Goal: Task Accomplishment & Management: Use online tool/utility

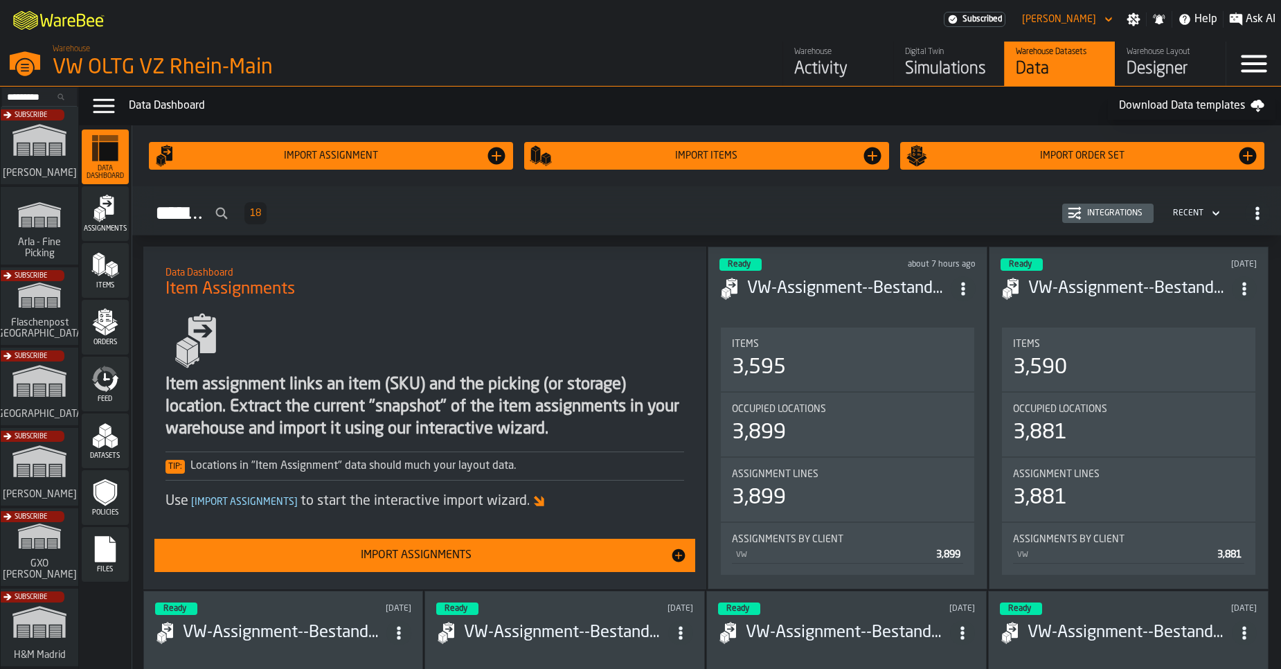
click at [479, 551] on div "Import Assignments" at bounding box center [417, 555] width 508 height 17
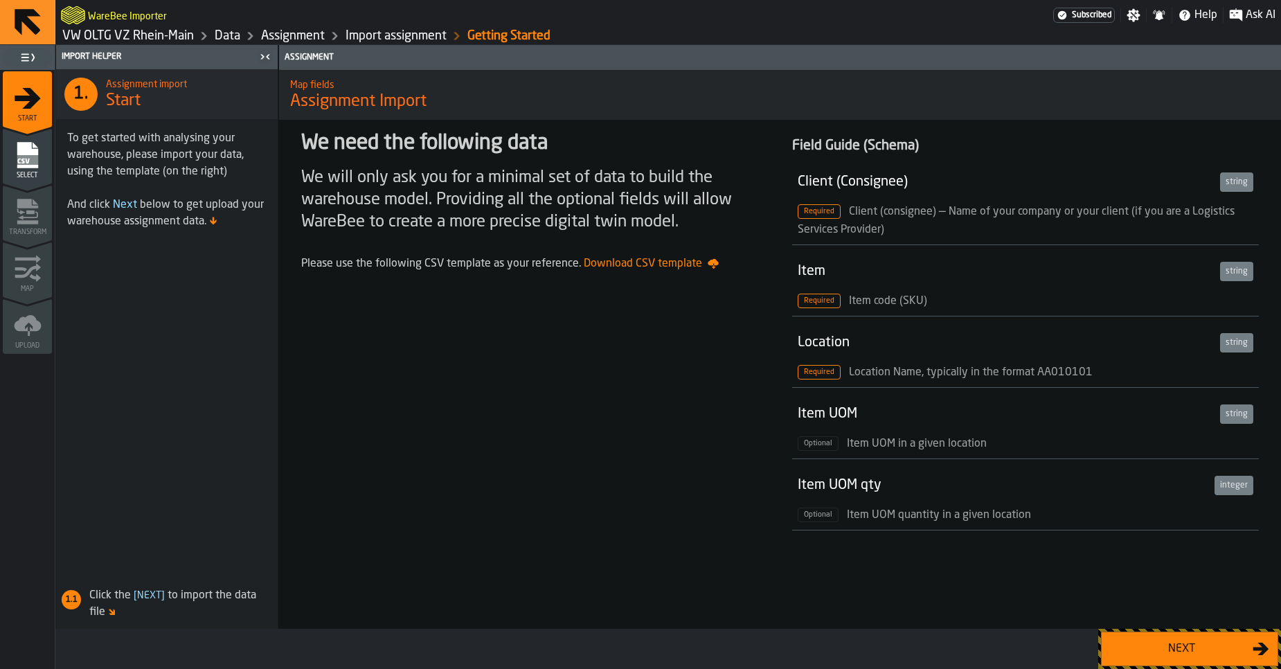
click at [1143, 646] on div "Next" at bounding box center [1181, 649] width 143 height 17
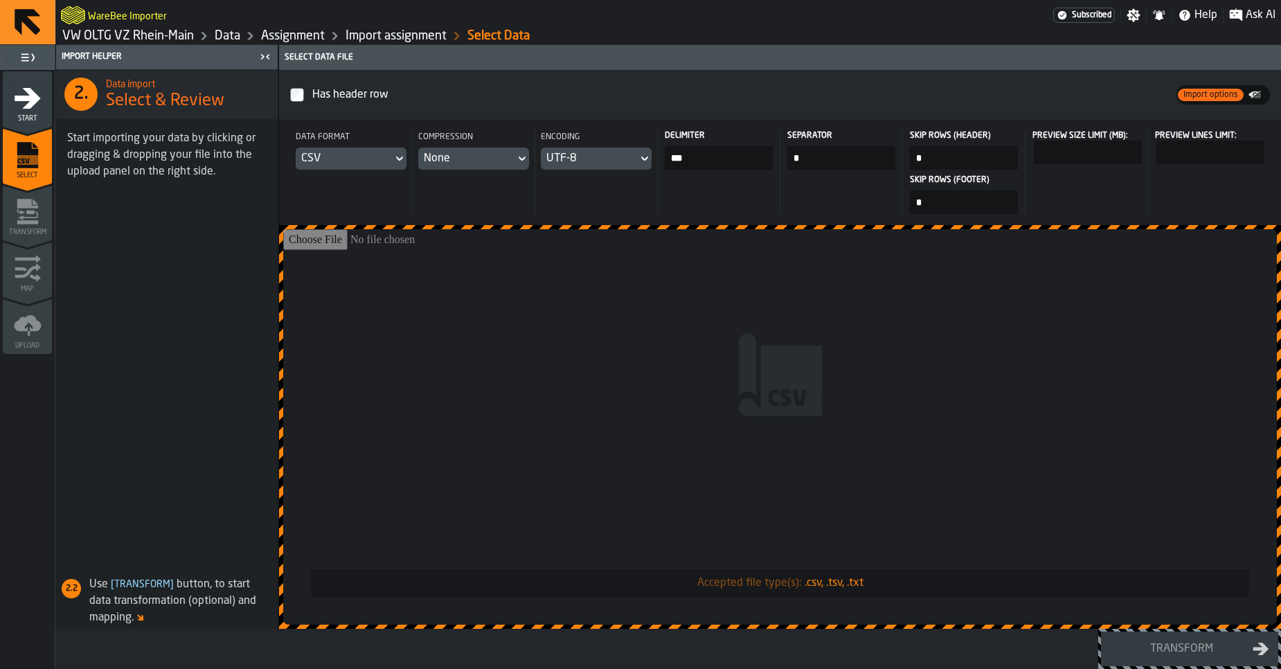
click at [851, 442] on input "Accepted file type(s): .csv, .tsv, .txt" at bounding box center [780, 426] width 994 height 395
type input "**********"
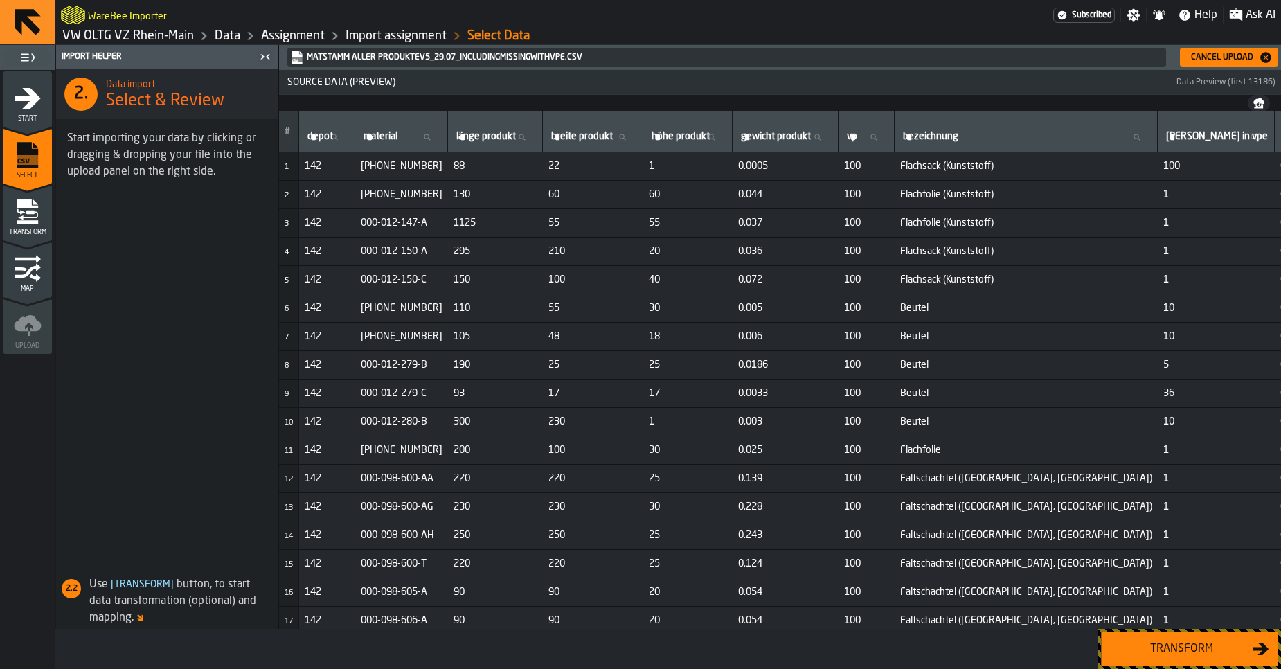
click at [1152, 658] on button "Transform" at bounding box center [1189, 649] width 177 height 35
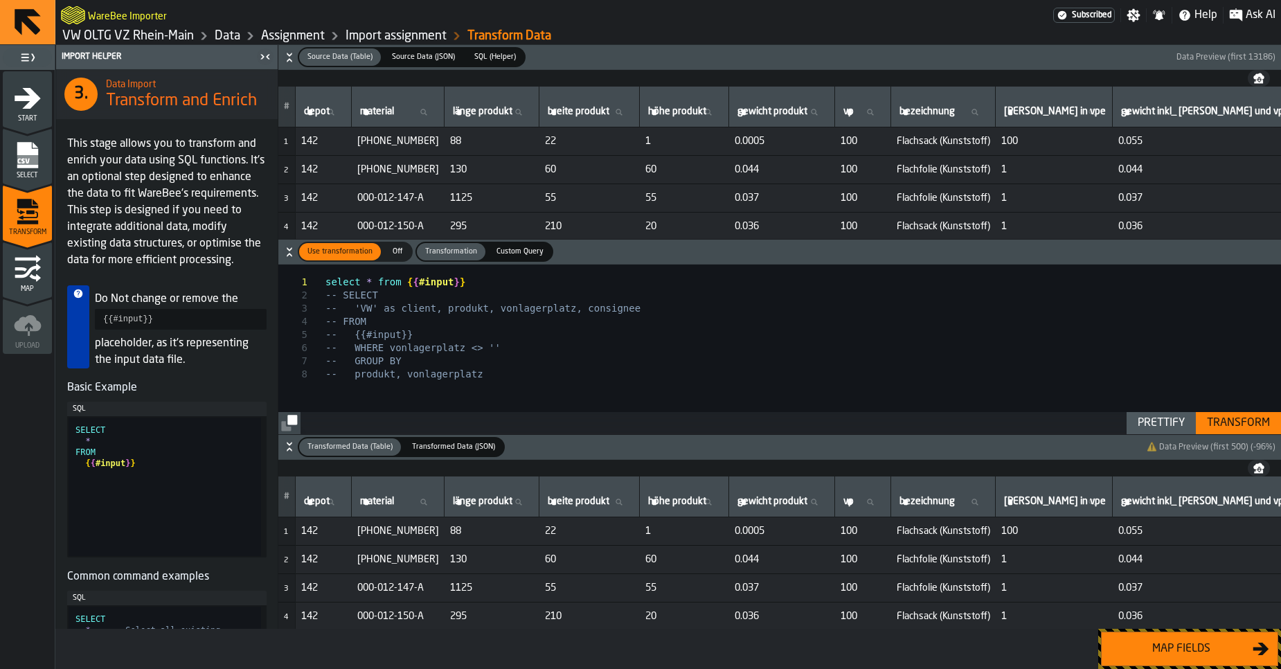
click at [1150, 656] on div "Map fields" at bounding box center [1181, 649] width 143 height 17
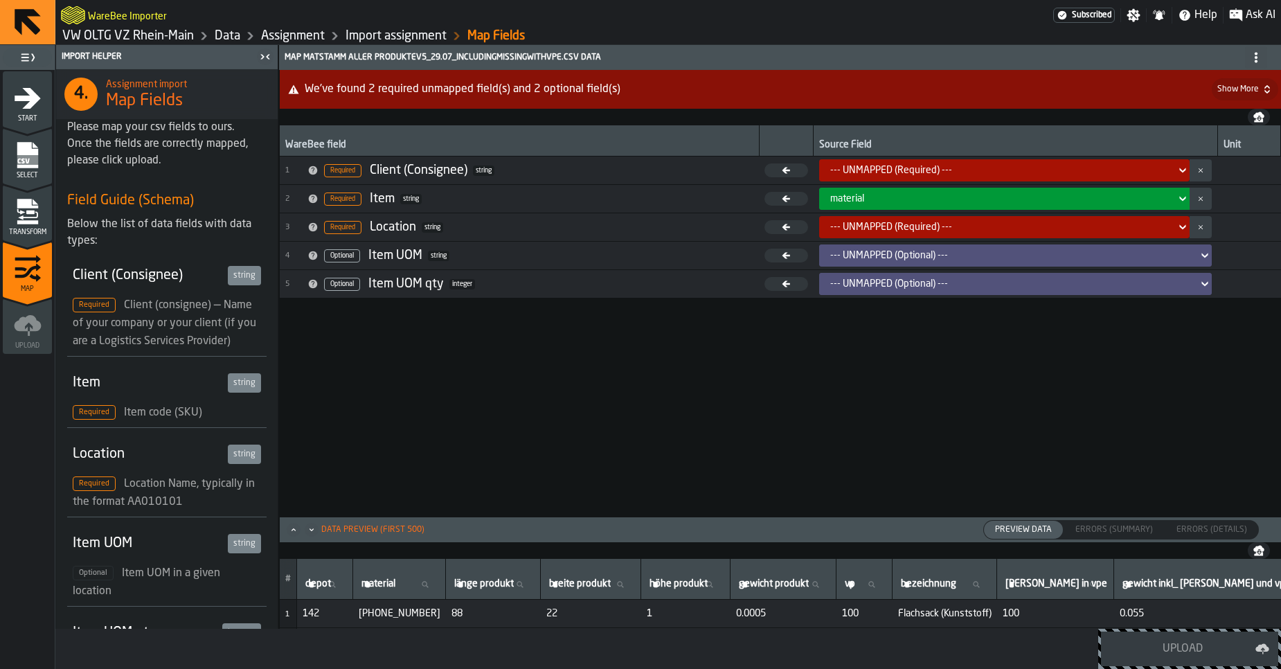
click at [228, 33] on link "Data" at bounding box center [228, 35] width 26 height 15
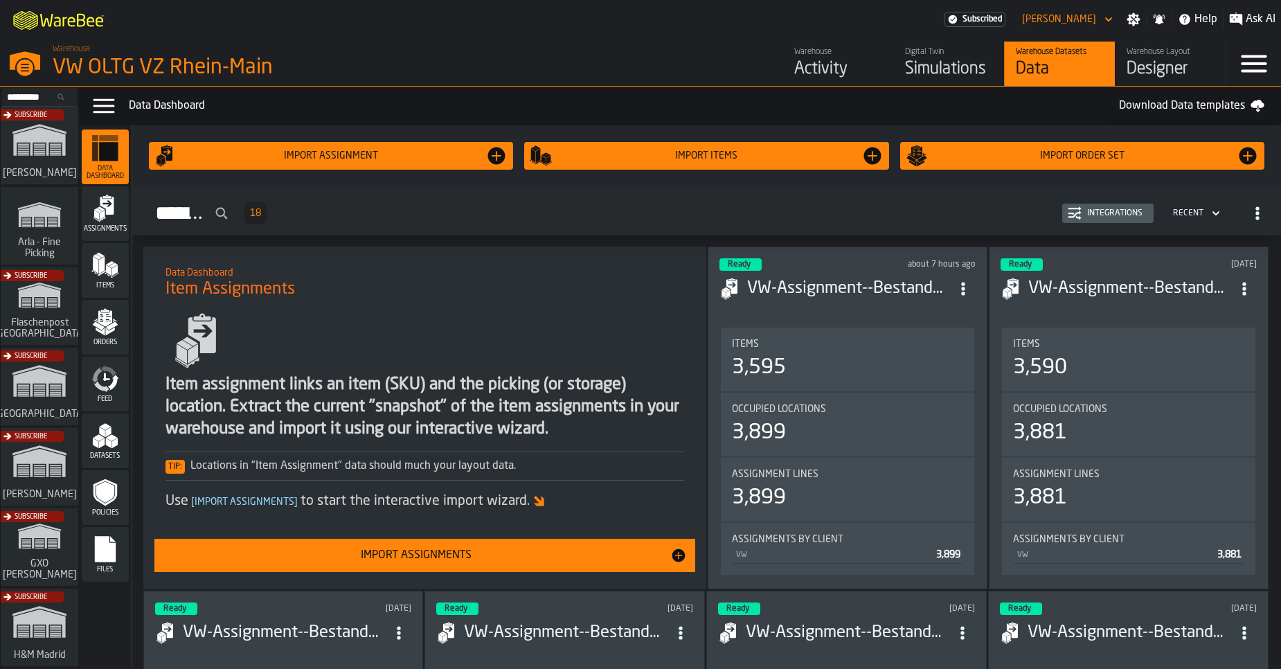
click at [105, 277] on icon "menu Items" at bounding box center [105, 265] width 28 height 28
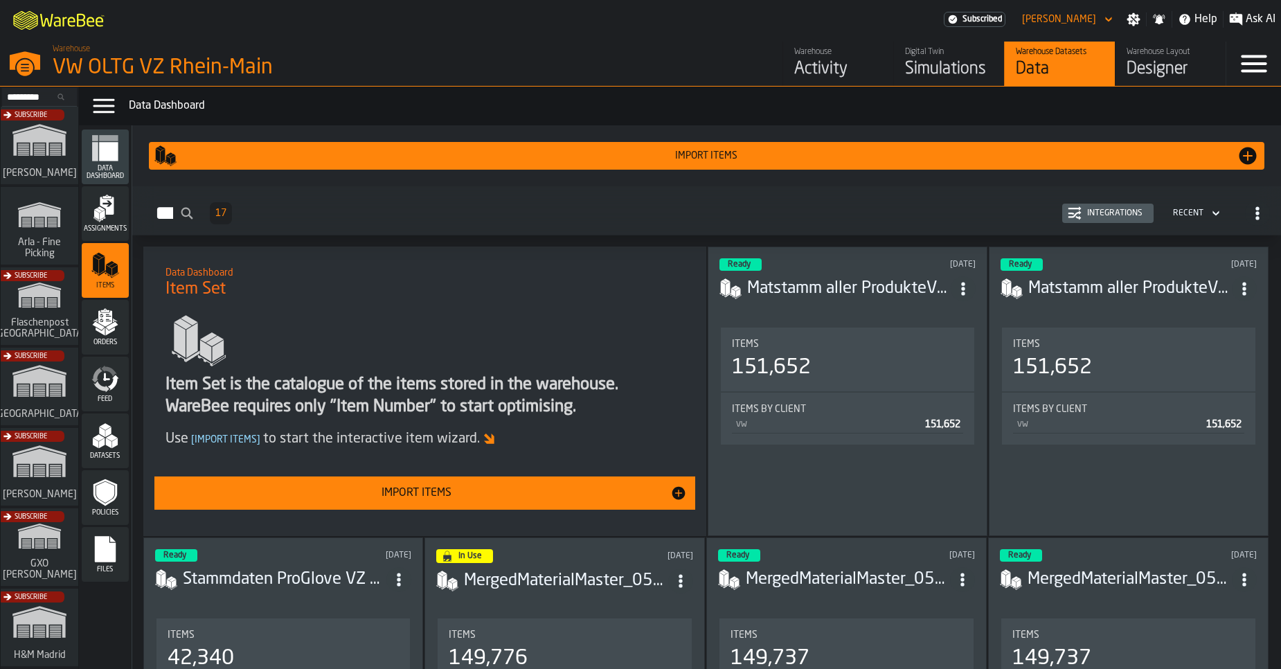
click at [556, 492] on div "Import Items" at bounding box center [417, 493] width 508 height 17
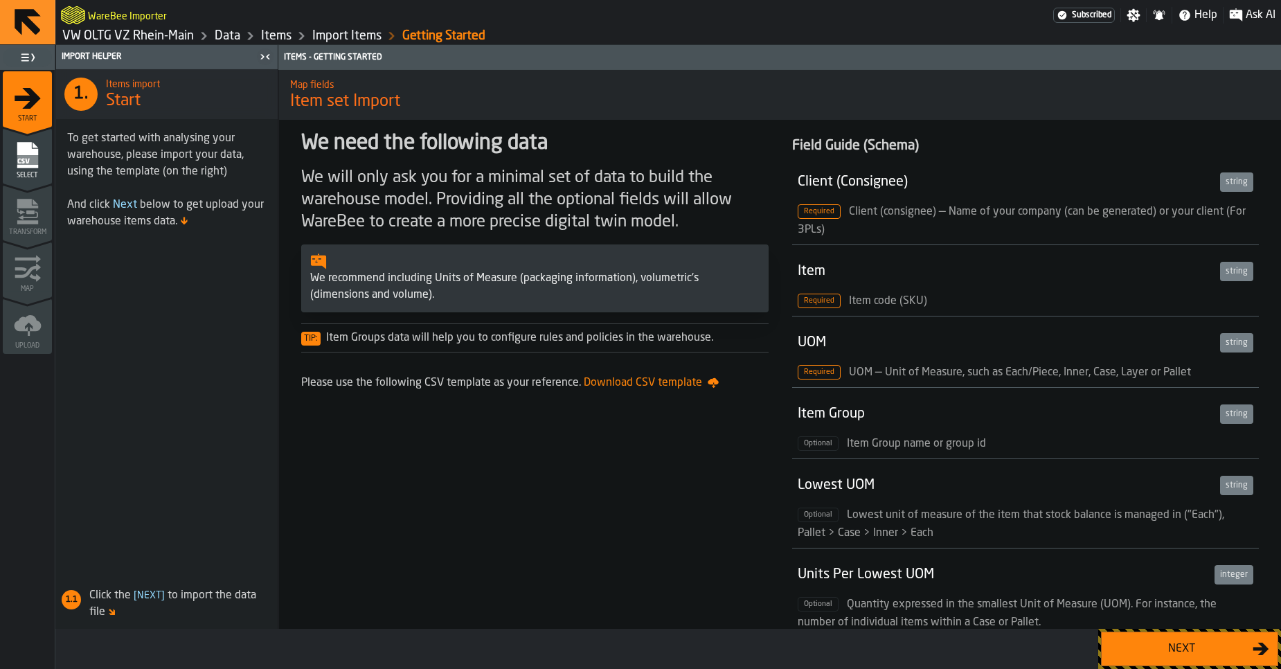
click at [1166, 659] on button "Next" at bounding box center [1189, 649] width 177 height 35
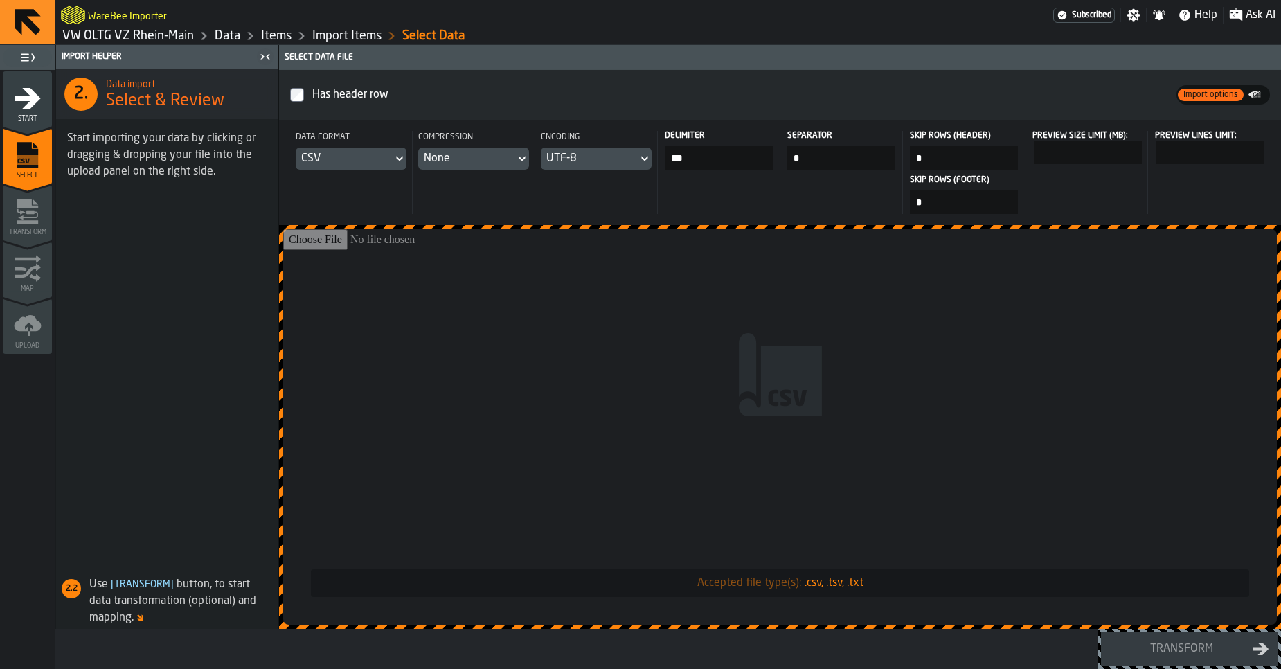
click at [698, 406] on input "Accepted file type(s): .csv, .tsv, .txt" at bounding box center [780, 426] width 994 height 395
type input "**********"
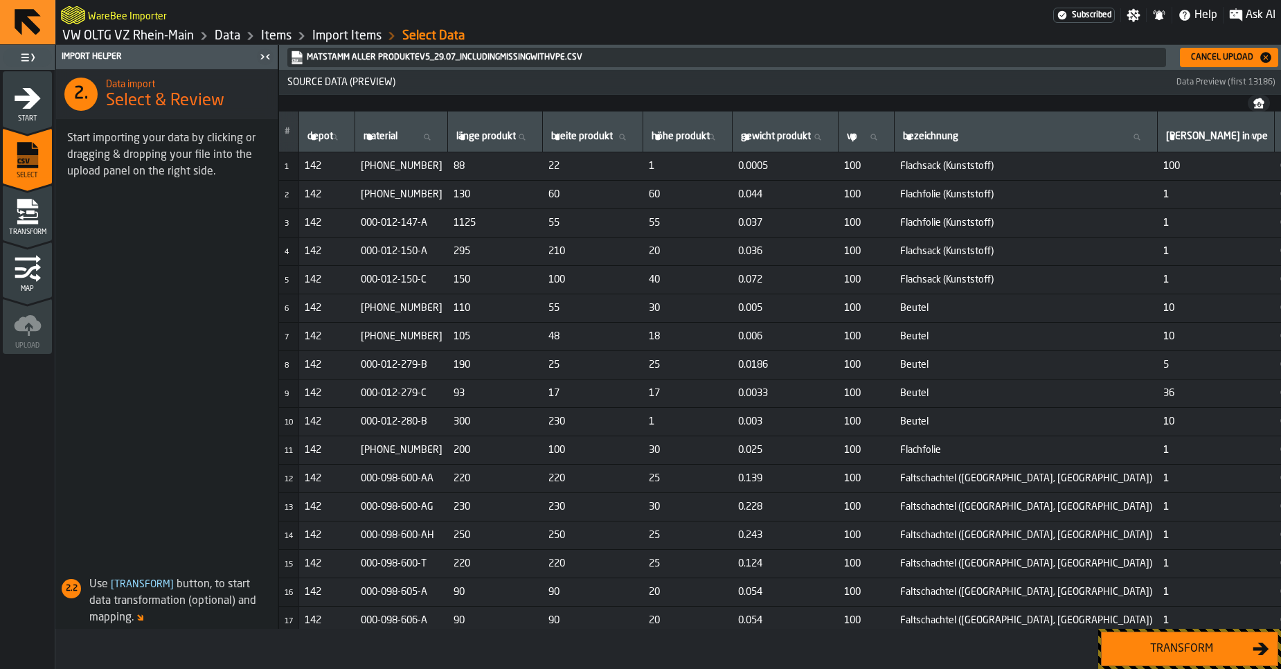
click at [1143, 650] on div "Transform" at bounding box center [1181, 649] width 143 height 17
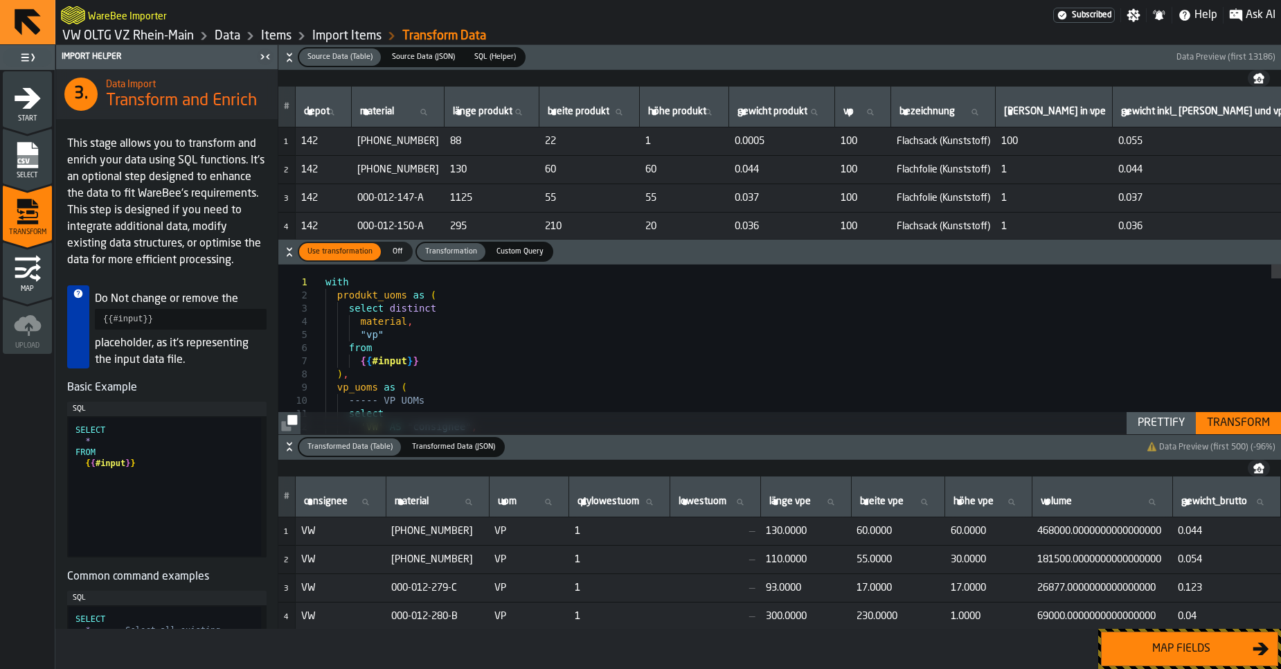
drag, startPoint x: 1191, startPoint y: 668, endPoint x: 1063, endPoint y: 419, distance: 280.3
click at [1063, 419] on div "Import Helper 3. Data Import Transform and Enrich This stage allows you to tran…" at bounding box center [668, 357] width 1226 height 624
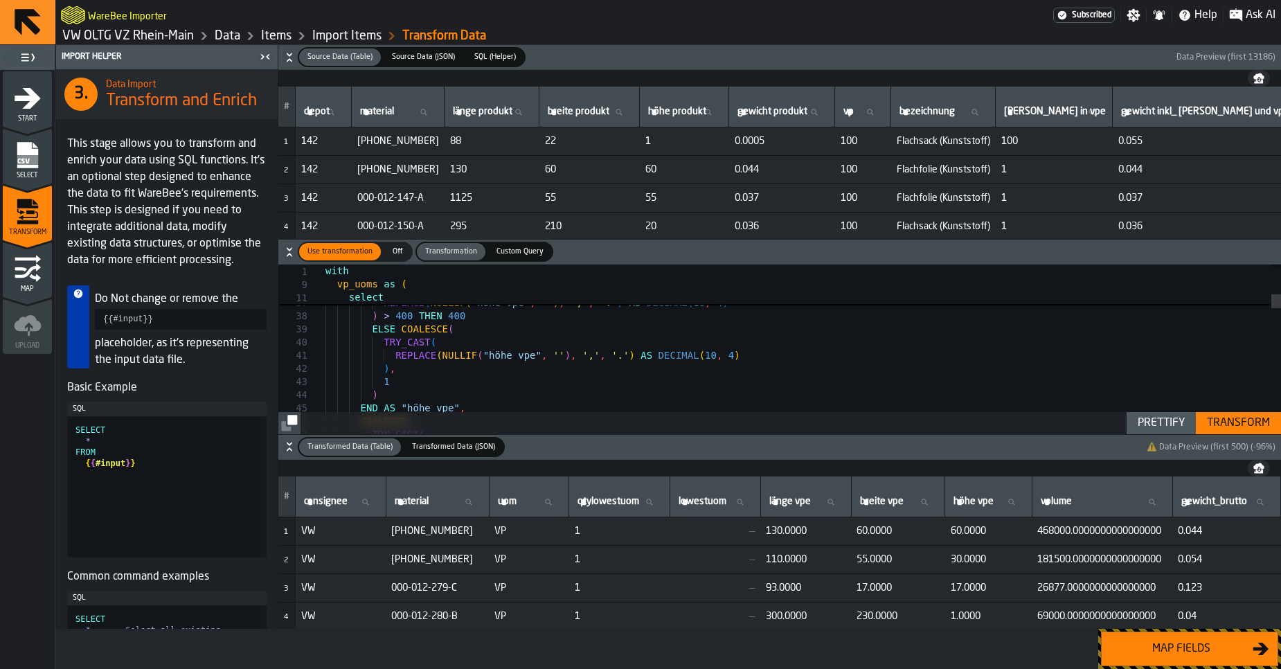
click at [1143, 662] on button "Map fields" at bounding box center [1189, 649] width 177 height 35
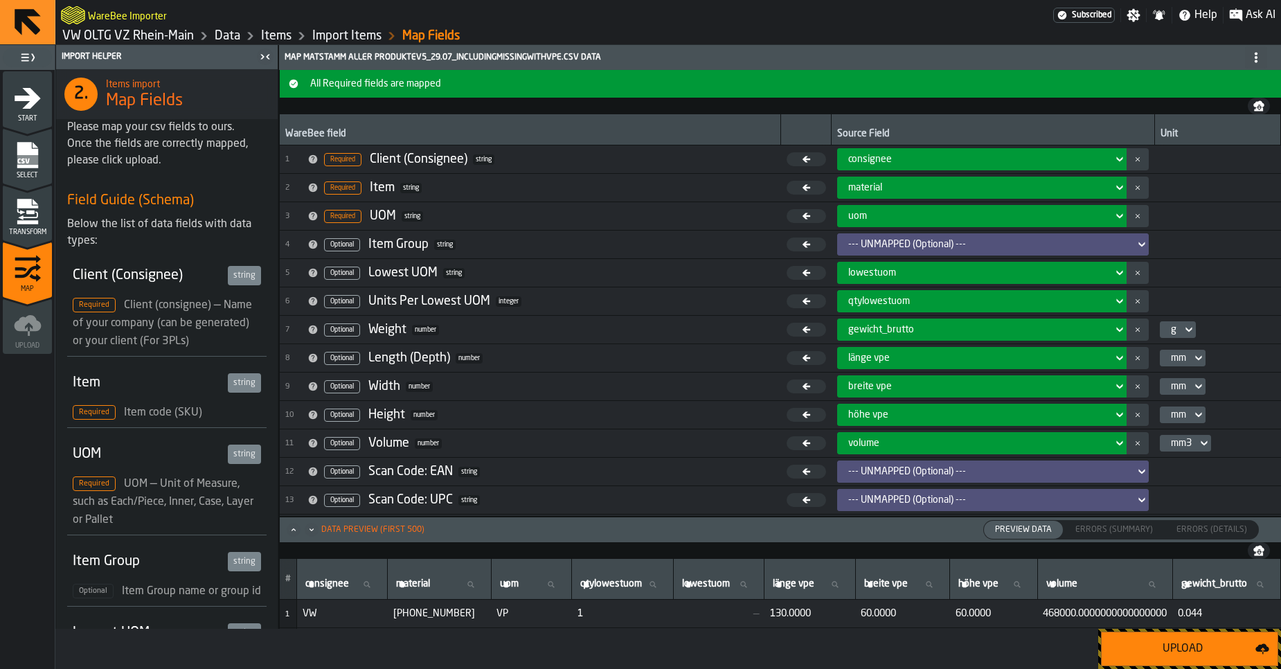
click at [42, 232] on span "Transform" at bounding box center [27, 233] width 49 height 8
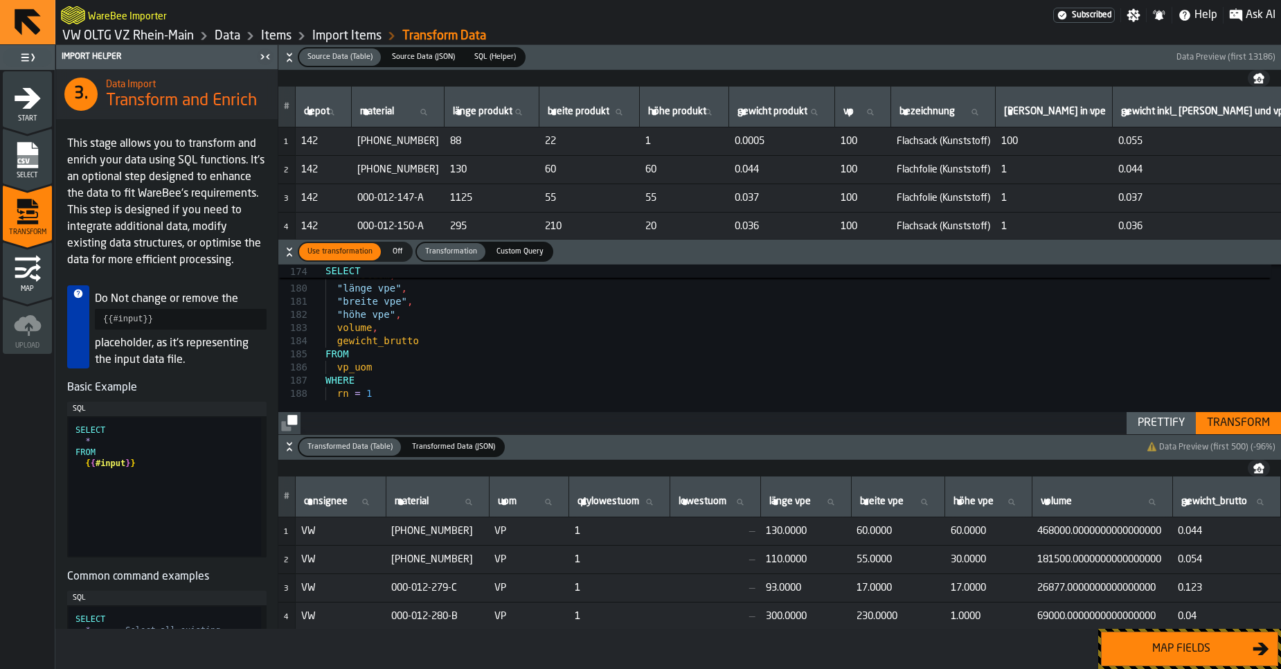
click at [169, 37] on link "VW OLTG VZ Rhein-Main" at bounding box center [128, 35] width 132 height 15
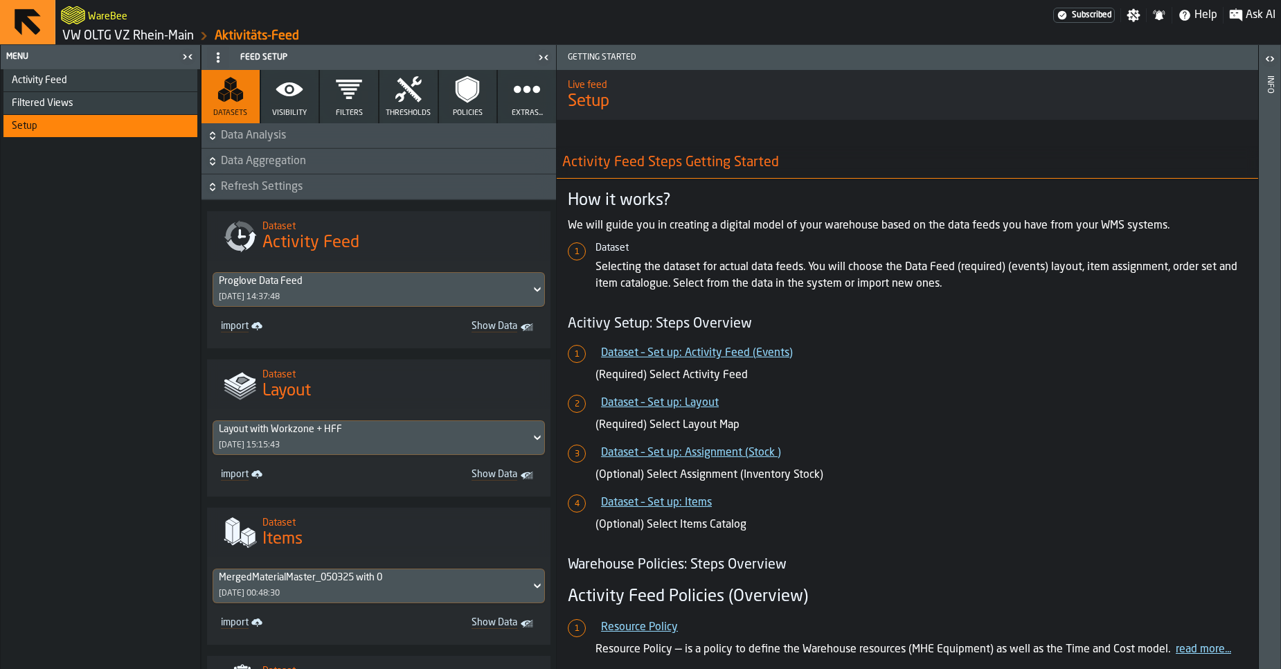
click at [105, 33] on link "VW OLTG VZ Rhein-Main" at bounding box center [128, 35] width 132 height 15
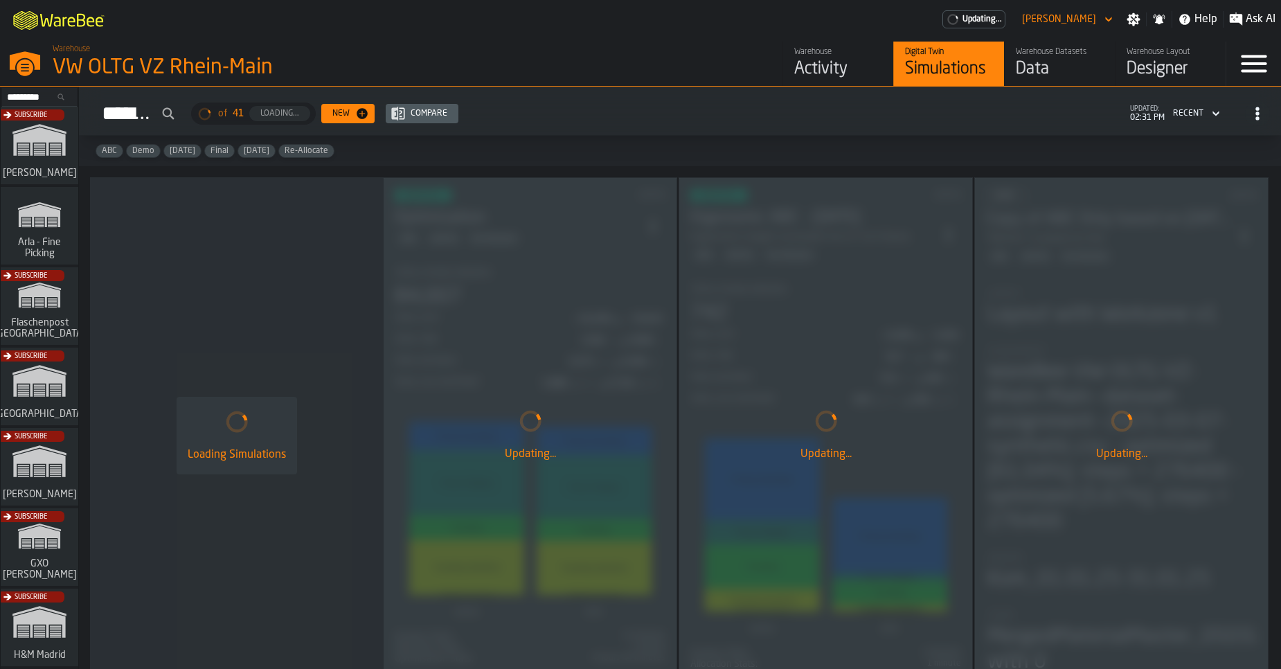
click at [1041, 70] on div "Data" at bounding box center [1060, 69] width 88 height 22
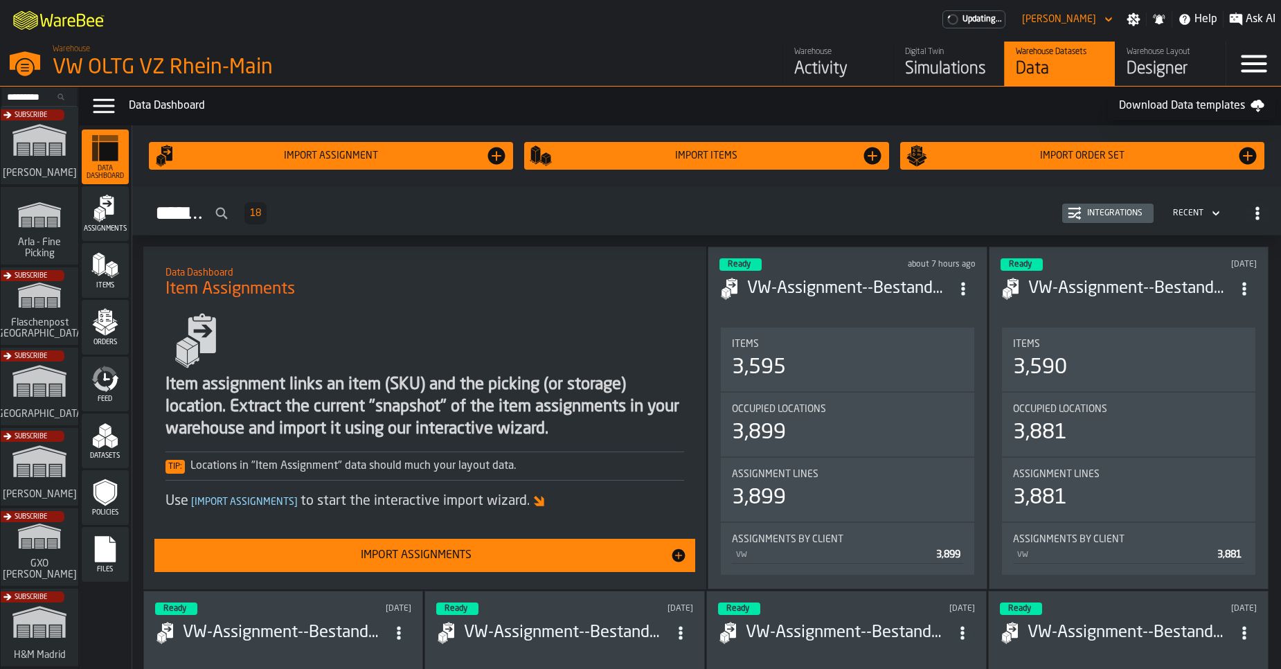
click at [107, 554] on rect "menu Files" at bounding box center [105, 554] width 21 height 10
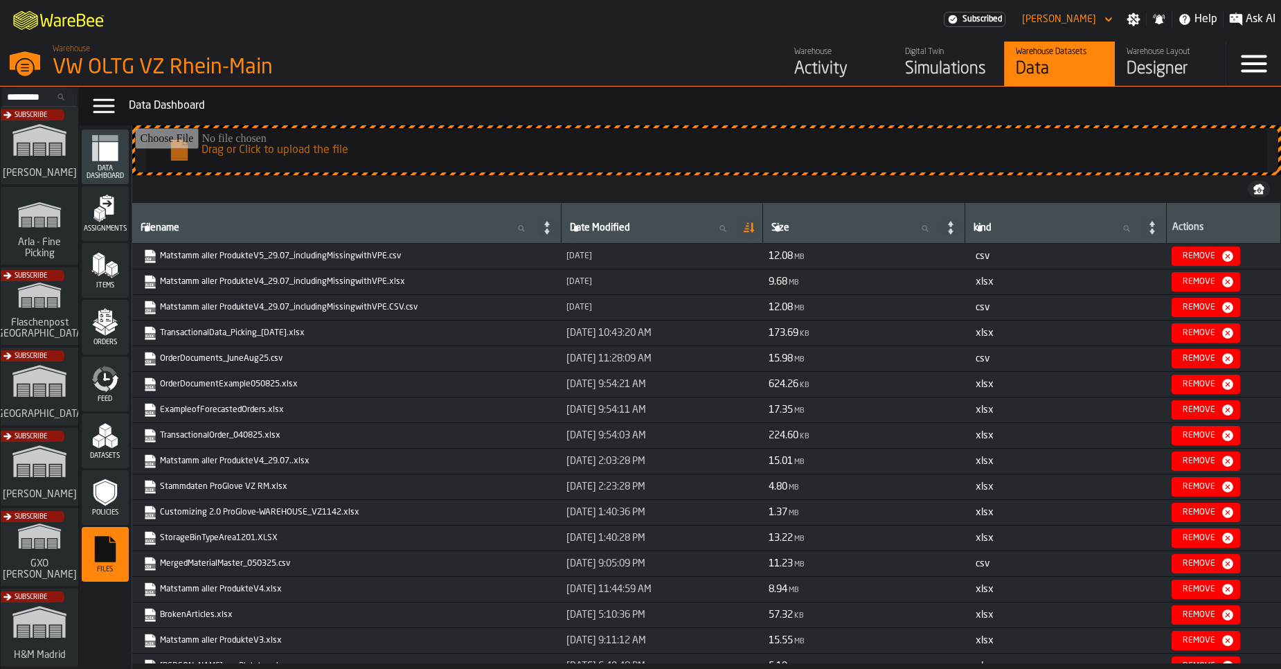
click at [105, 435] on polygon "menu Datasets" at bounding box center [108, 432] width 6 height 10
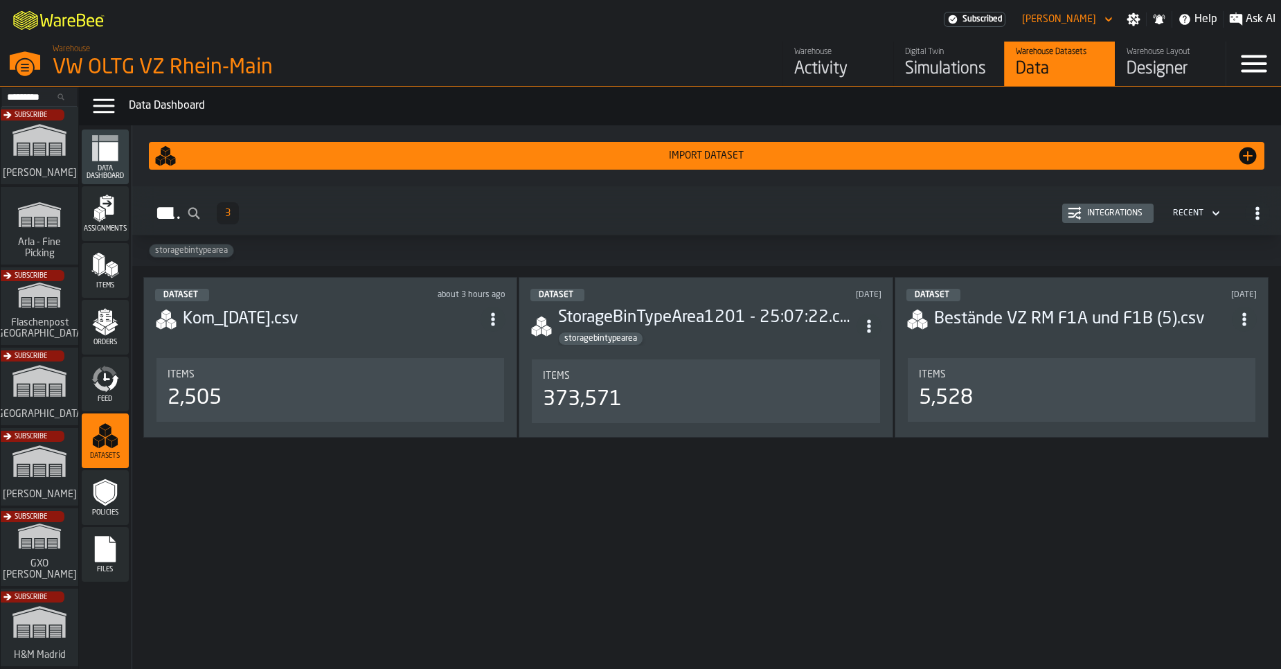
click at [698, 316] on h3 "StorageBinTypeArea1201 - 25:07:22.csv" at bounding box center [707, 318] width 298 height 22
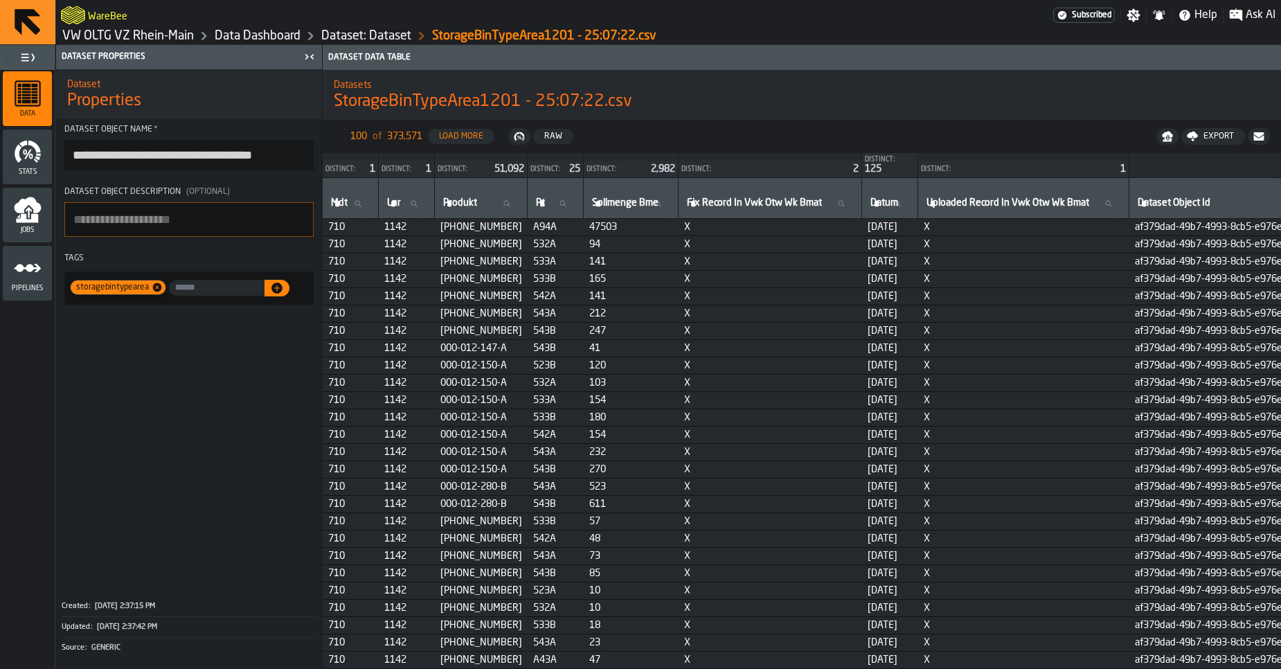
click at [138, 38] on link "VW OLTG VZ Rhein-Main" at bounding box center [128, 35] width 132 height 15
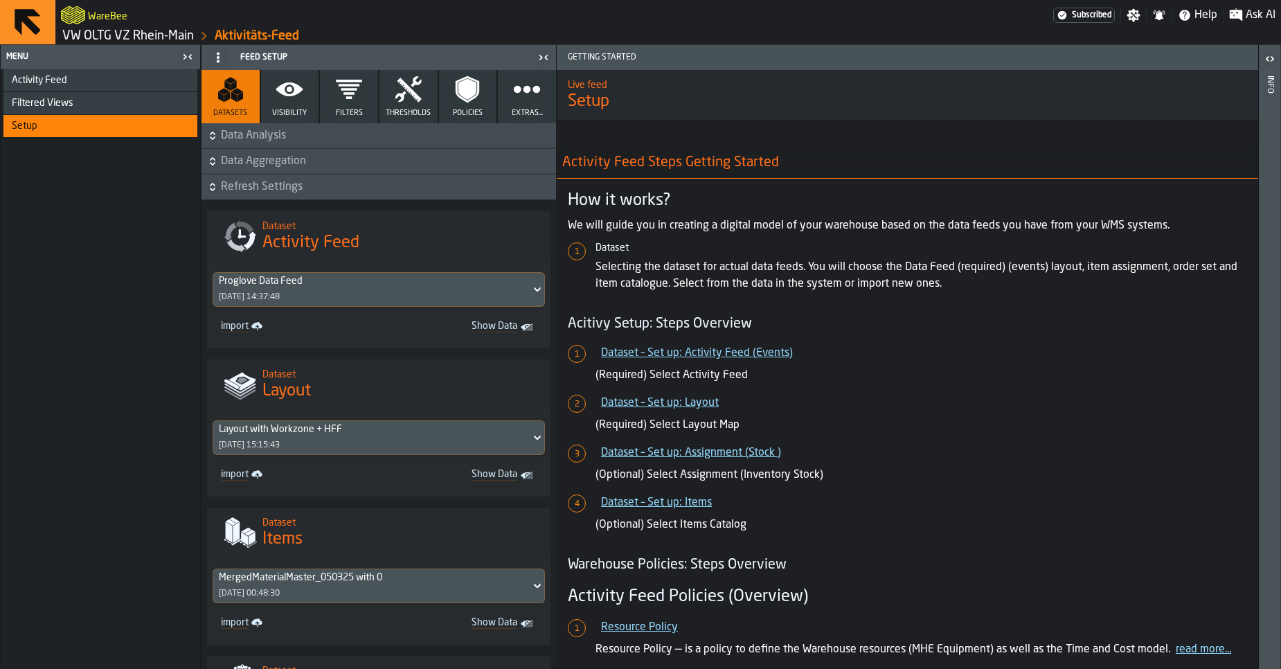
click at [138, 38] on link "VW OLTG VZ Rhein-Main" at bounding box center [128, 35] width 132 height 15
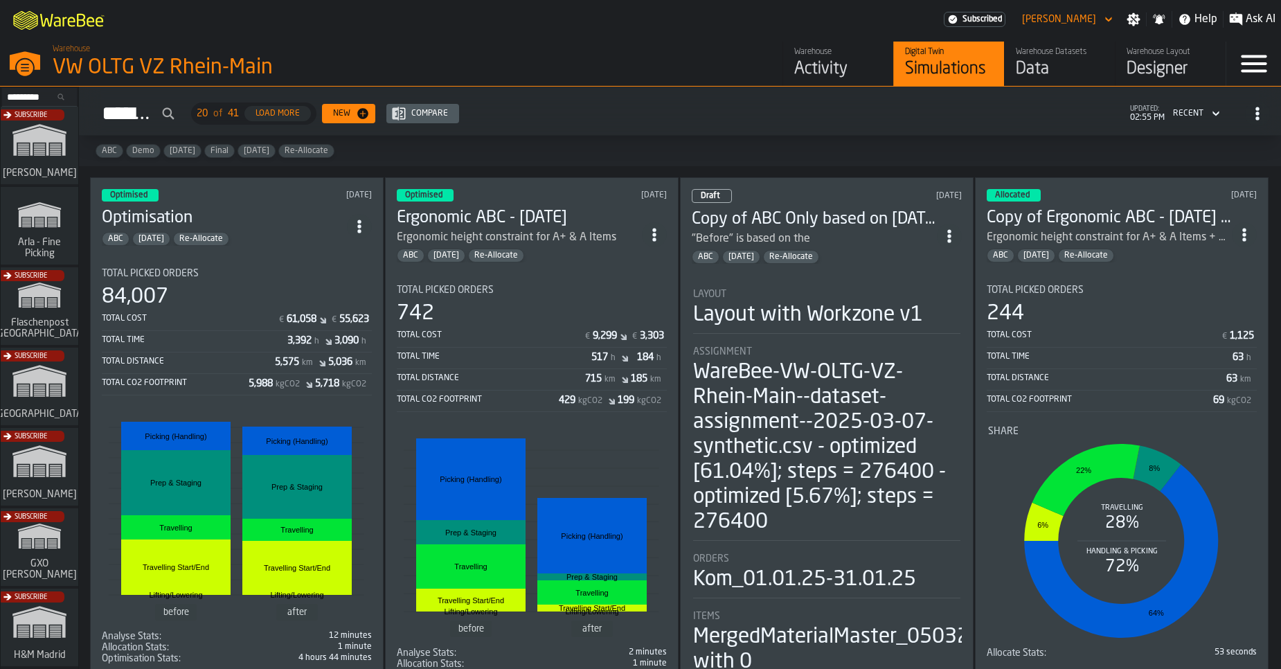
click at [1021, 58] on div "Data" at bounding box center [1060, 69] width 88 height 22
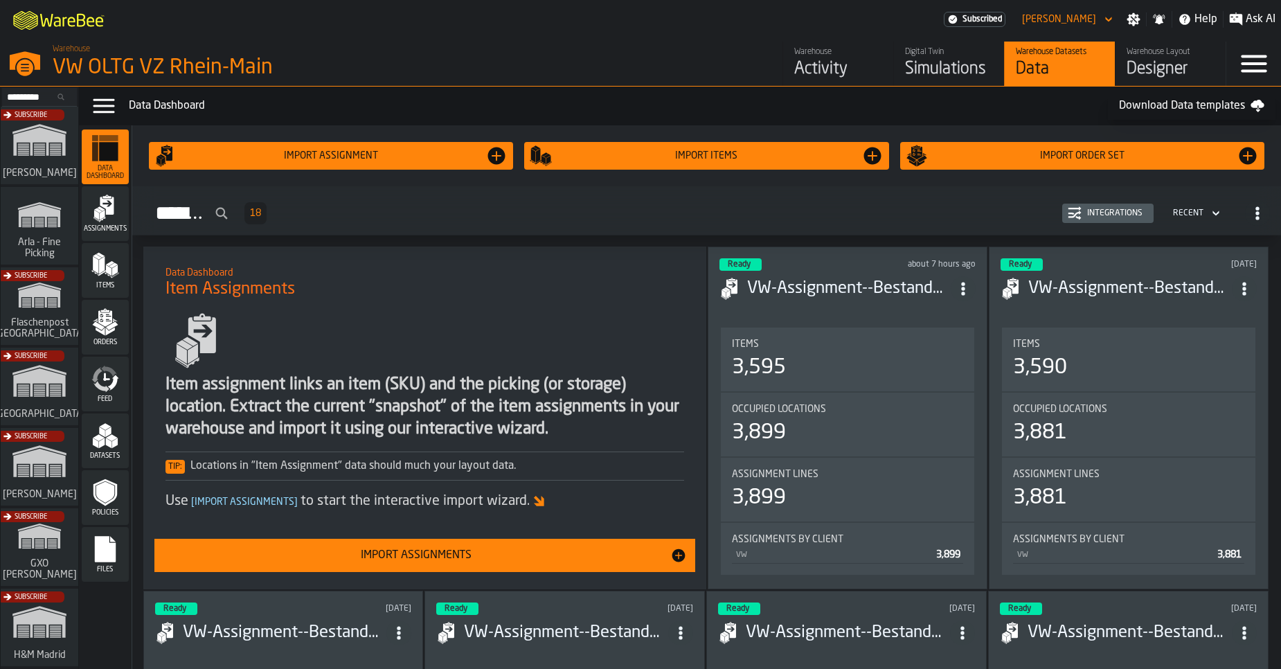
click at [105, 267] on icon "menu Items" at bounding box center [105, 265] width 28 height 28
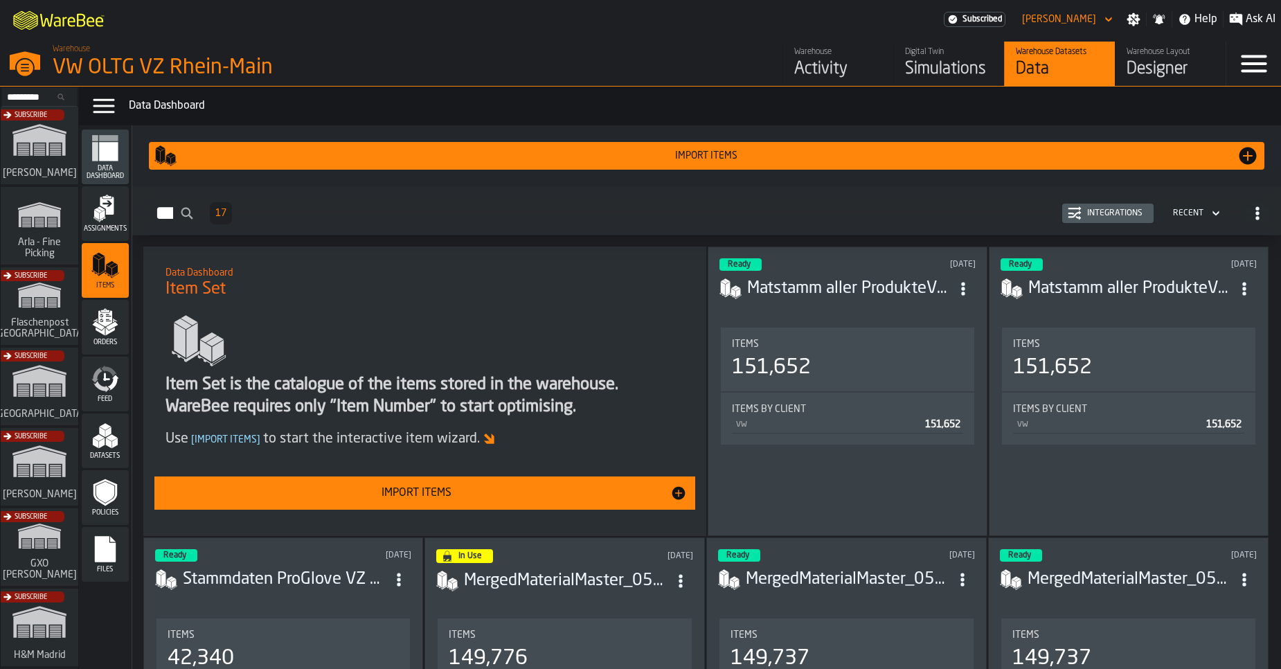
click at [830, 300] on header "Ready [DATE] Matstamm aller ProdukteV4_29.07_includingMissingwithVPE.CSV.csv" at bounding box center [847, 285] width 256 height 55
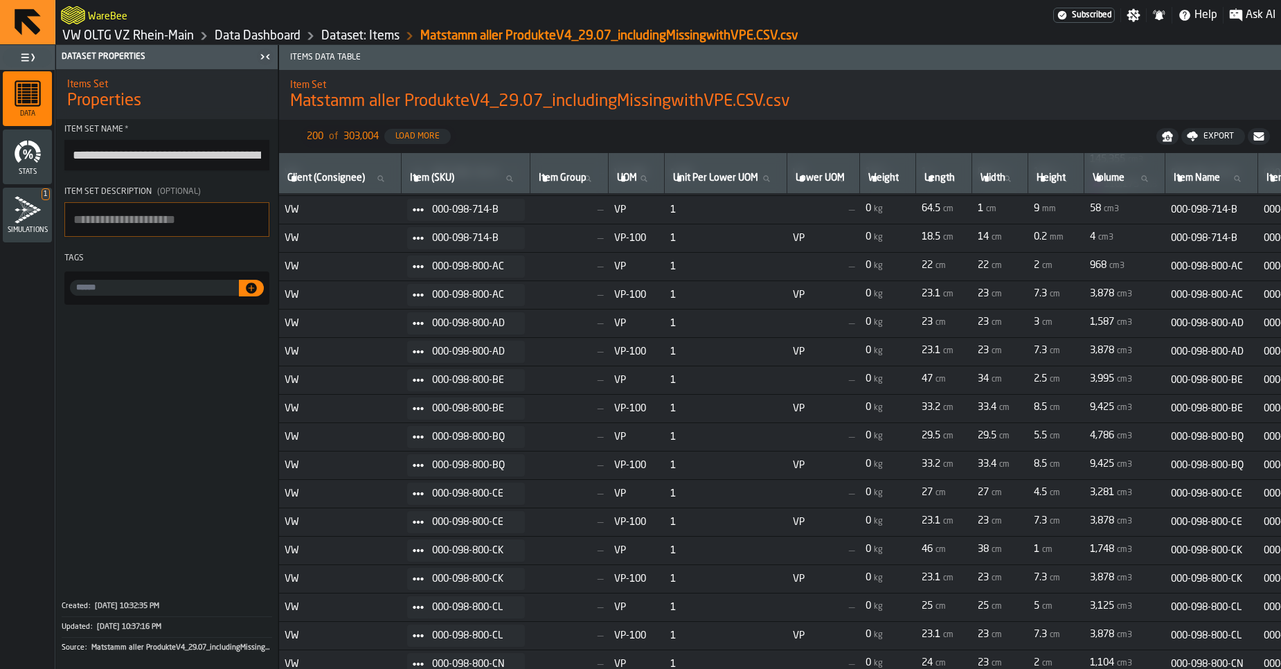
scroll to position [2700, 0]
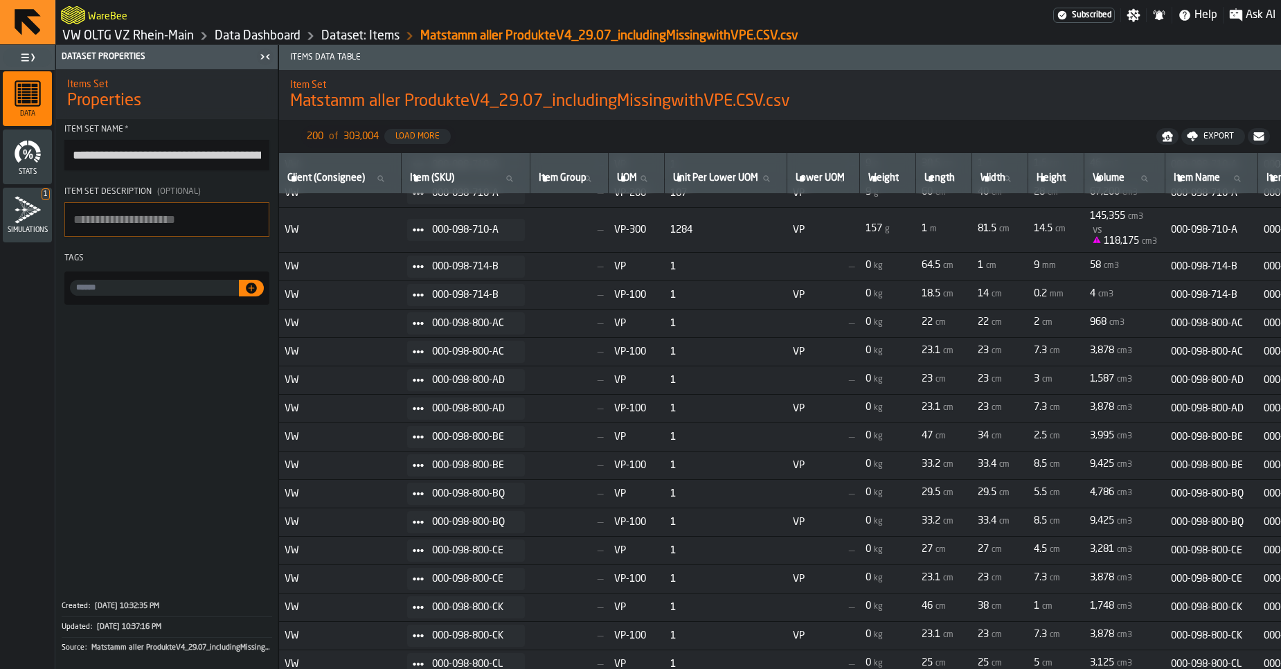
click at [1212, 140] on div "Export" at bounding box center [1219, 137] width 42 height 10
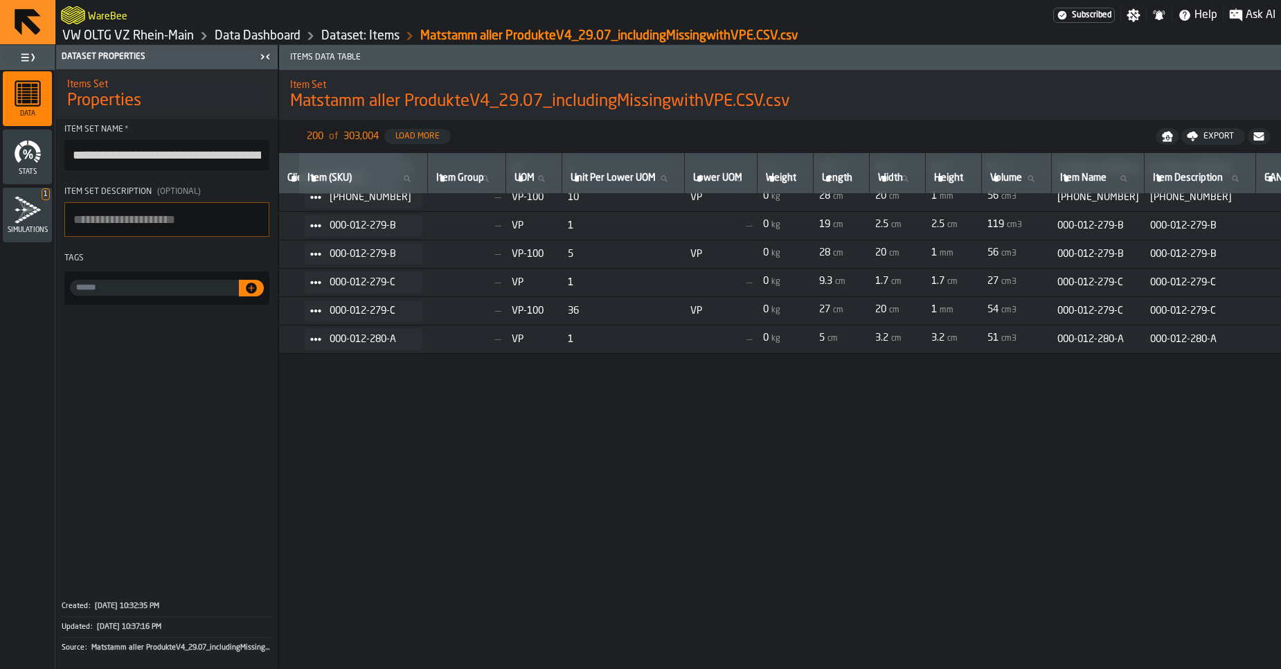
scroll to position [0, 102]
